Goal: Task Accomplishment & Management: Manage account settings

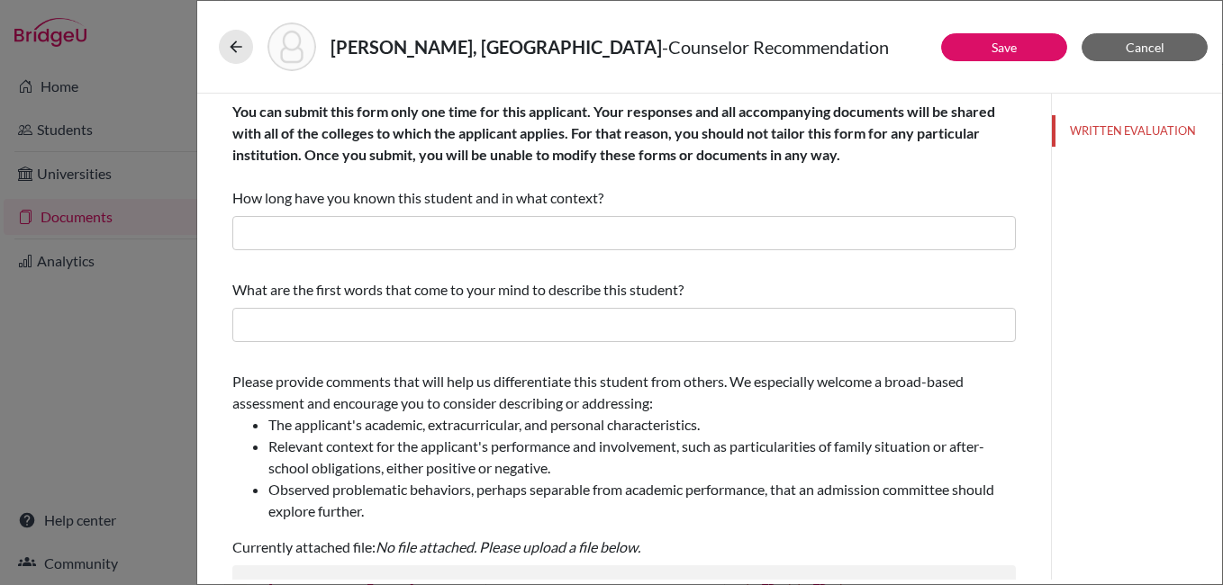
click at [154, 162] on div "[PERSON_NAME], Agnija - Counselor Recommendation Save Cancel You can submit thi…" at bounding box center [611, 292] width 1223 height 585
click at [167, 331] on div "[PERSON_NAME], Agnija - Counselor Recommendation Save Cancel You can submit thi…" at bounding box center [611, 292] width 1223 height 585
click at [1151, 44] on span "Cancel" at bounding box center [1145, 47] width 39 height 15
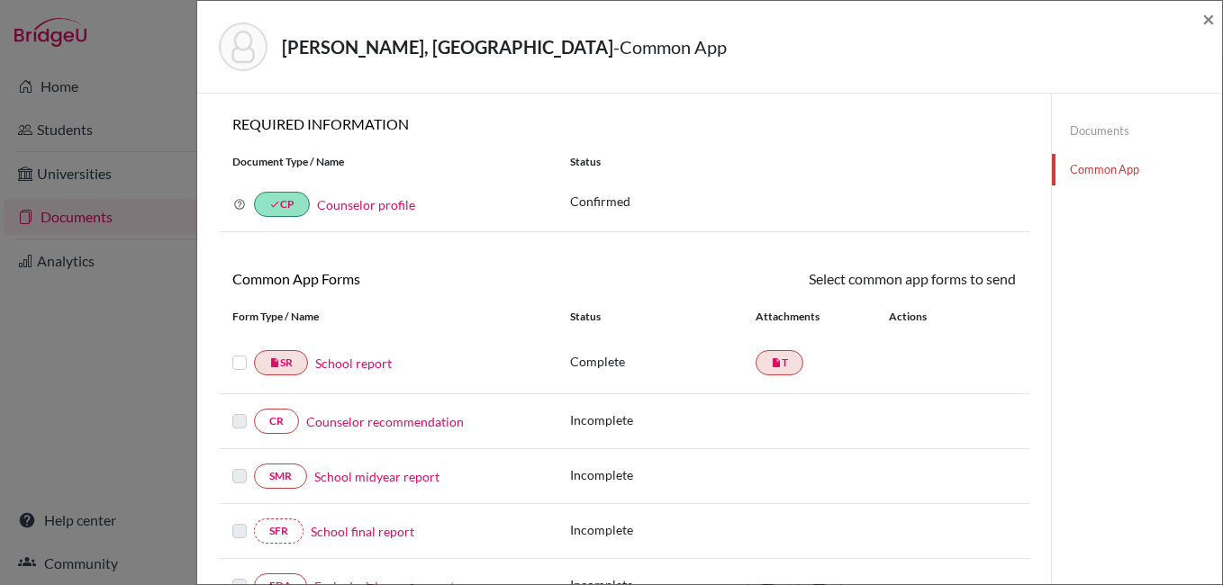
click at [1217, 23] on div "[PERSON_NAME], Agnija - Common App ×" at bounding box center [709, 47] width 1025 height 93
click at [1213, 21] on span "×" at bounding box center [1208, 18] width 13 height 26
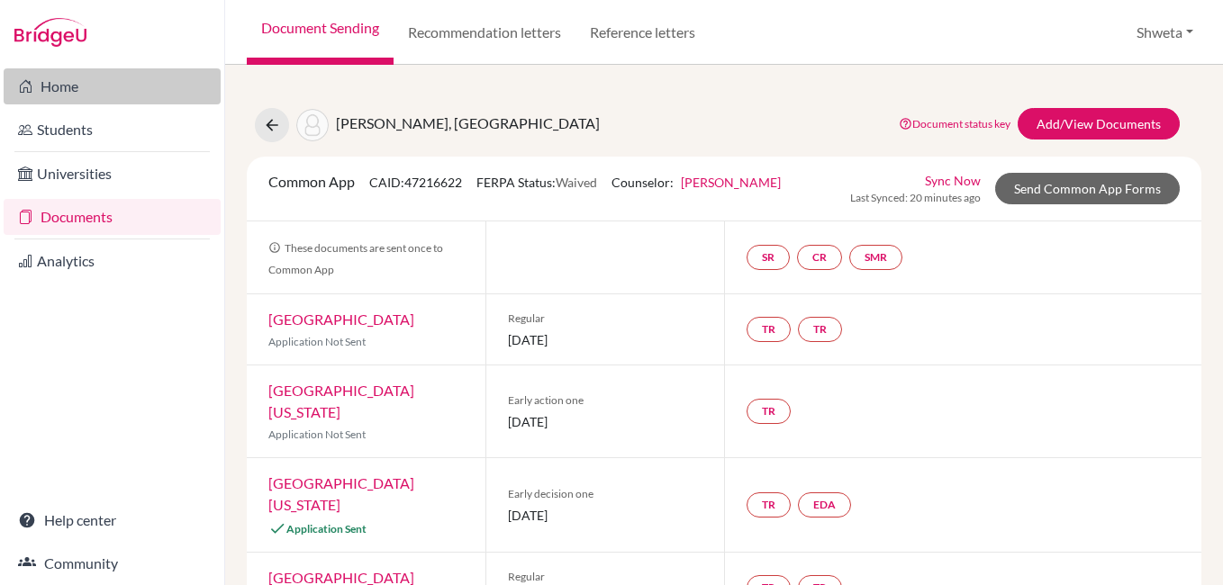
click at [55, 91] on link "Home" at bounding box center [112, 86] width 217 height 36
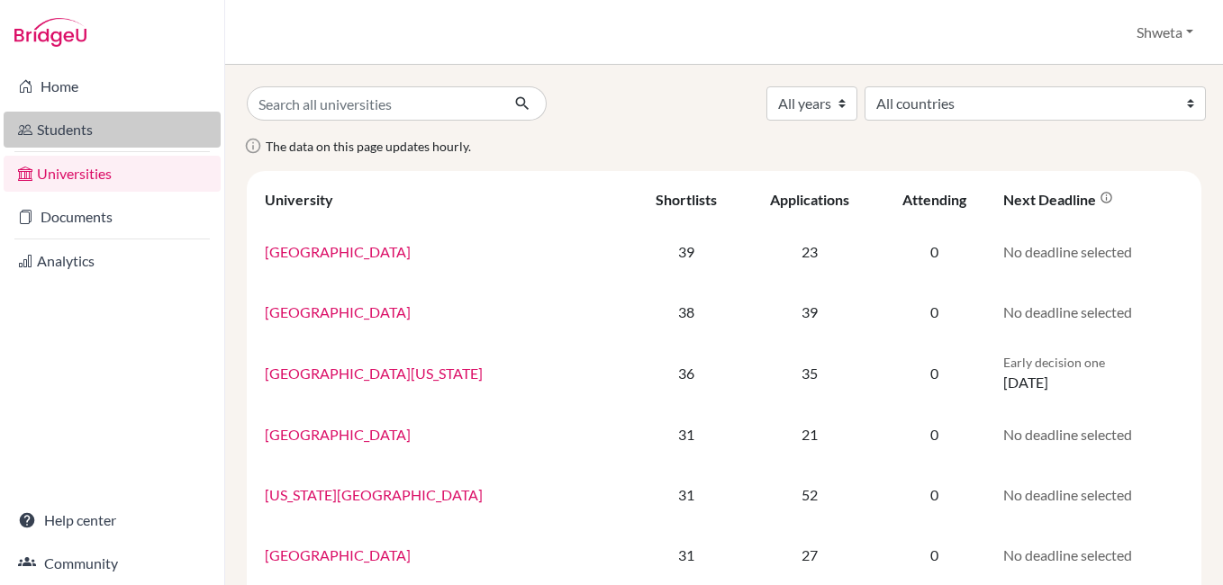
click at [62, 128] on link "Students" at bounding box center [112, 130] width 217 height 36
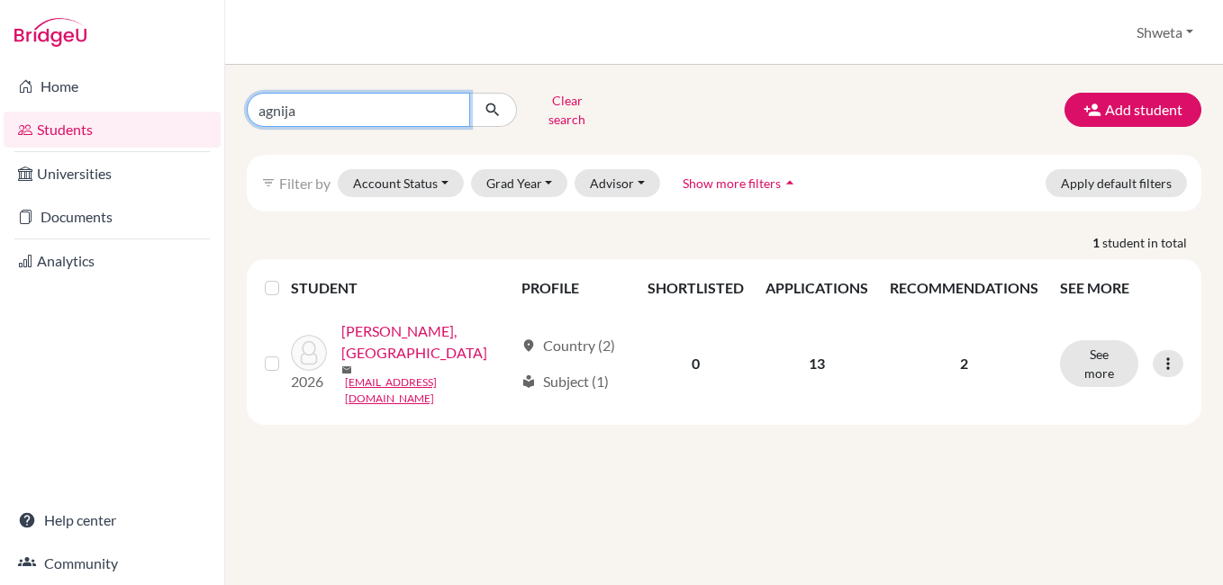
drag, startPoint x: 321, startPoint y: 104, endPoint x: 231, endPoint y: 94, distance: 90.6
click at [231, 94] on div "agnija Clear search Add student filter_list Filter by Account Status Active acc…" at bounding box center [724, 325] width 998 height 520
type input "ishaan"
click button "submit" at bounding box center [493, 110] width 48 height 34
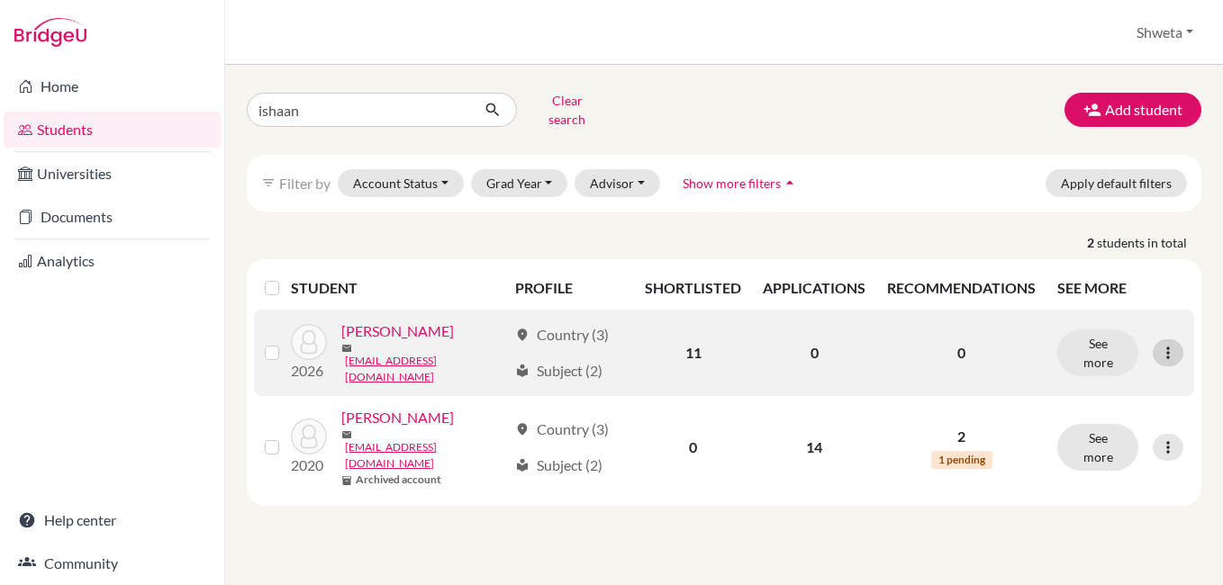
click at [1168, 344] on icon at bounding box center [1168, 353] width 18 height 18
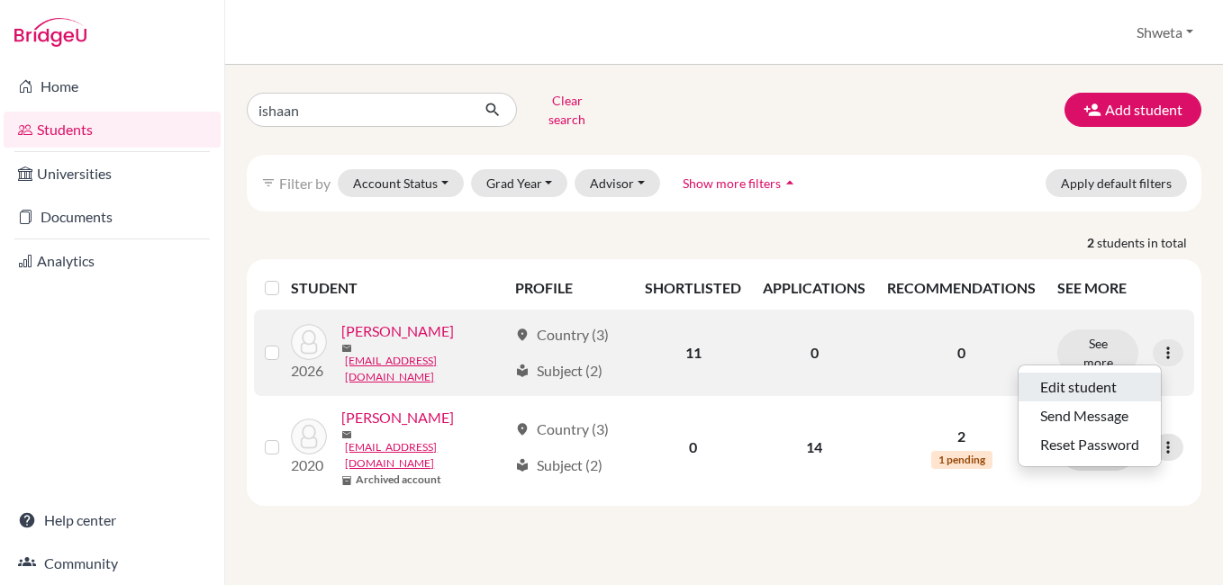
click at [1098, 383] on button "Edit student" at bounding box center [1089, 387] width 142 height 29
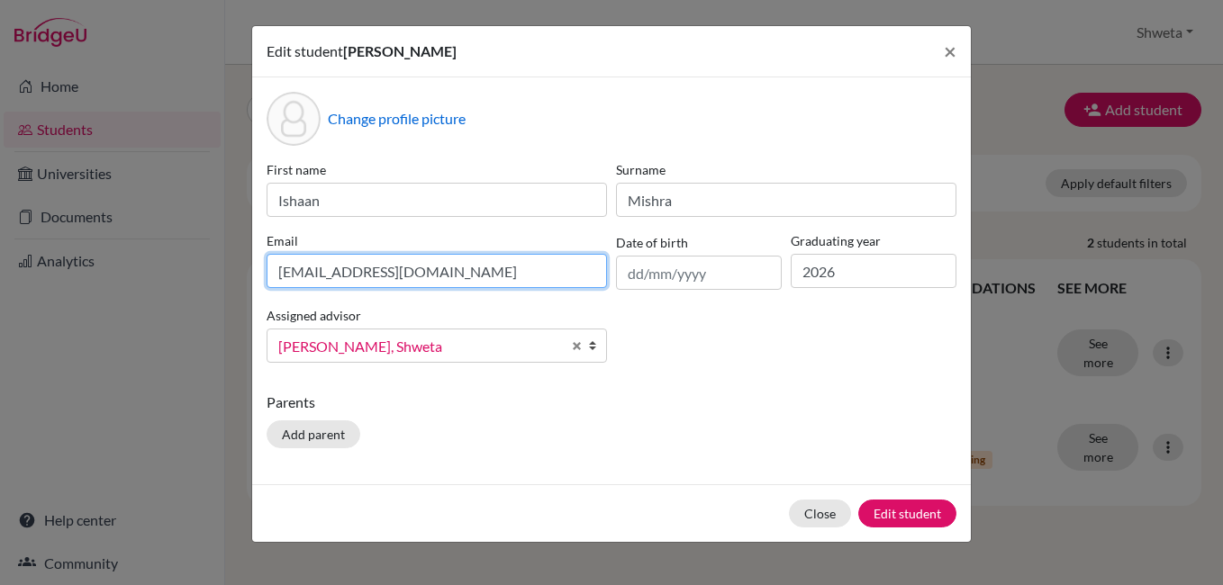
drag, startPoint x: 427, startPoint y: 276, endPoint x: 195, endPoint y: 265, distance: 231.7
click at [195, 265] on div "Edit student Ishaan Mishra × Change profile picture First name Ishaan Surname M…" at bounding box center [611, 292] width 1223 height 585
paste input "mishracollege@gmail"
type input "ishaanmishracollege@gmail.com"
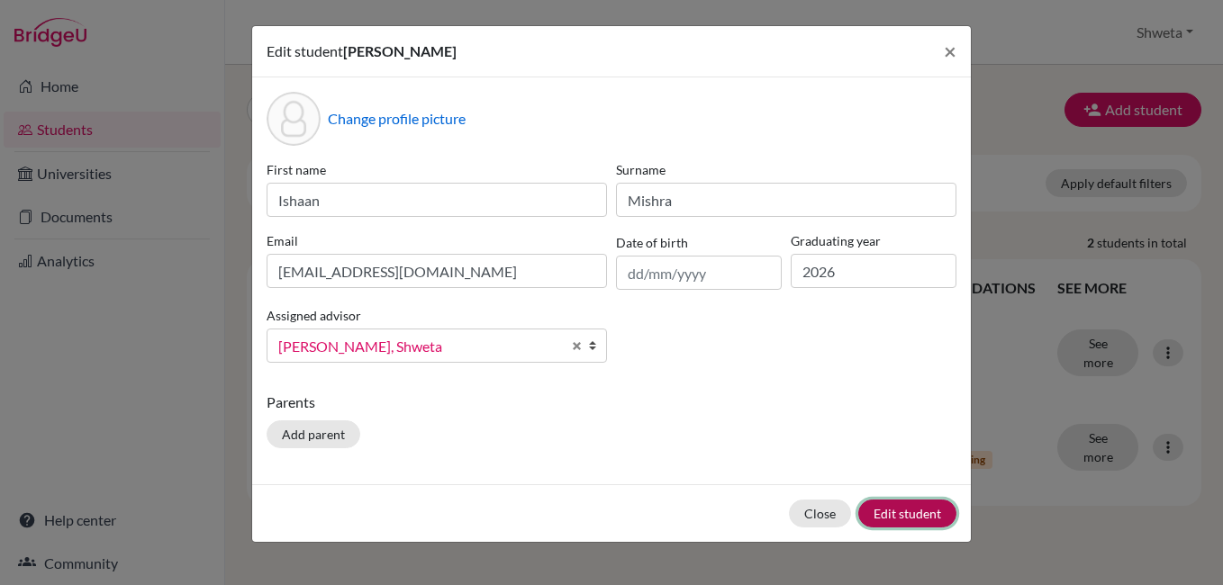
click at [911, 517] on button "Edit student" at bounding box center [907, 514] width 98 height 28
